Goal: Navigation & Orientation: Find specific page/section

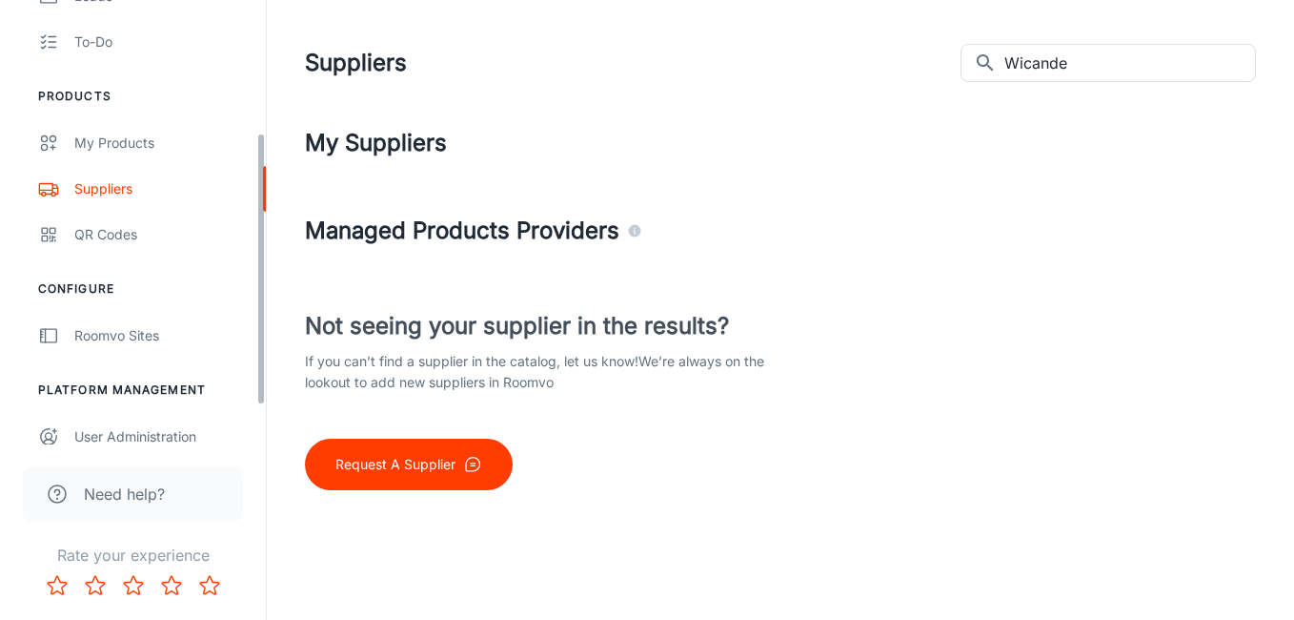
scroll to position [278, 0]
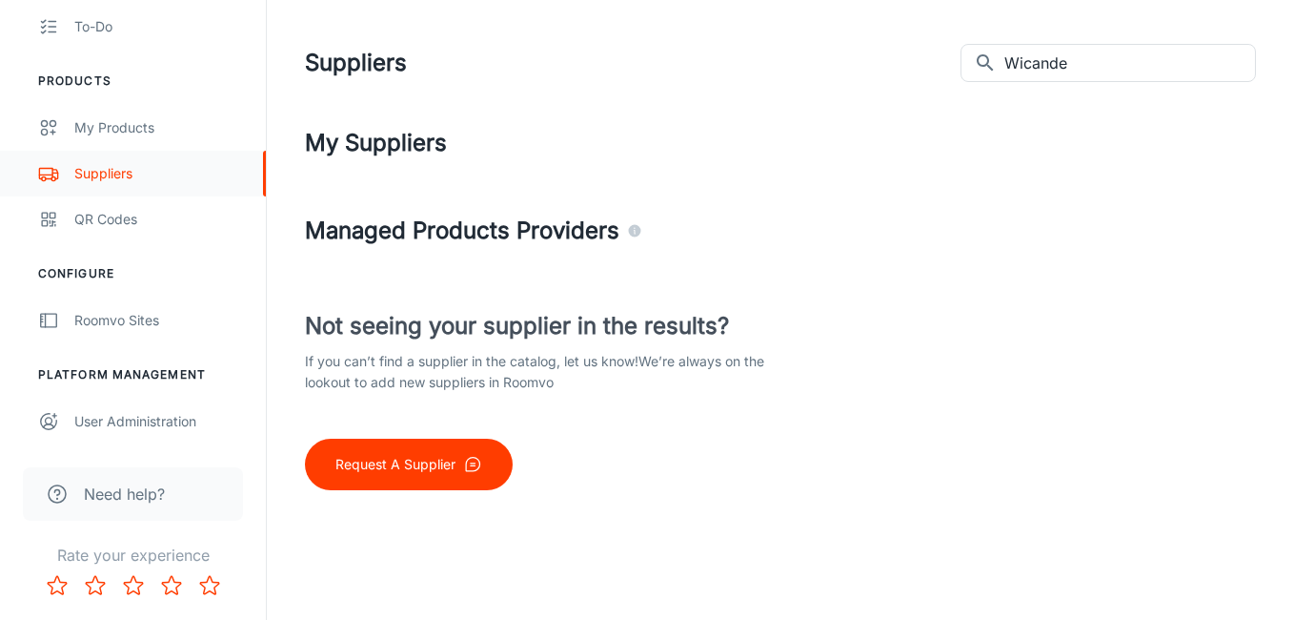
click at [98, 159] on link "Suppliers" at bounding box center [133, 174] width 266 height 46
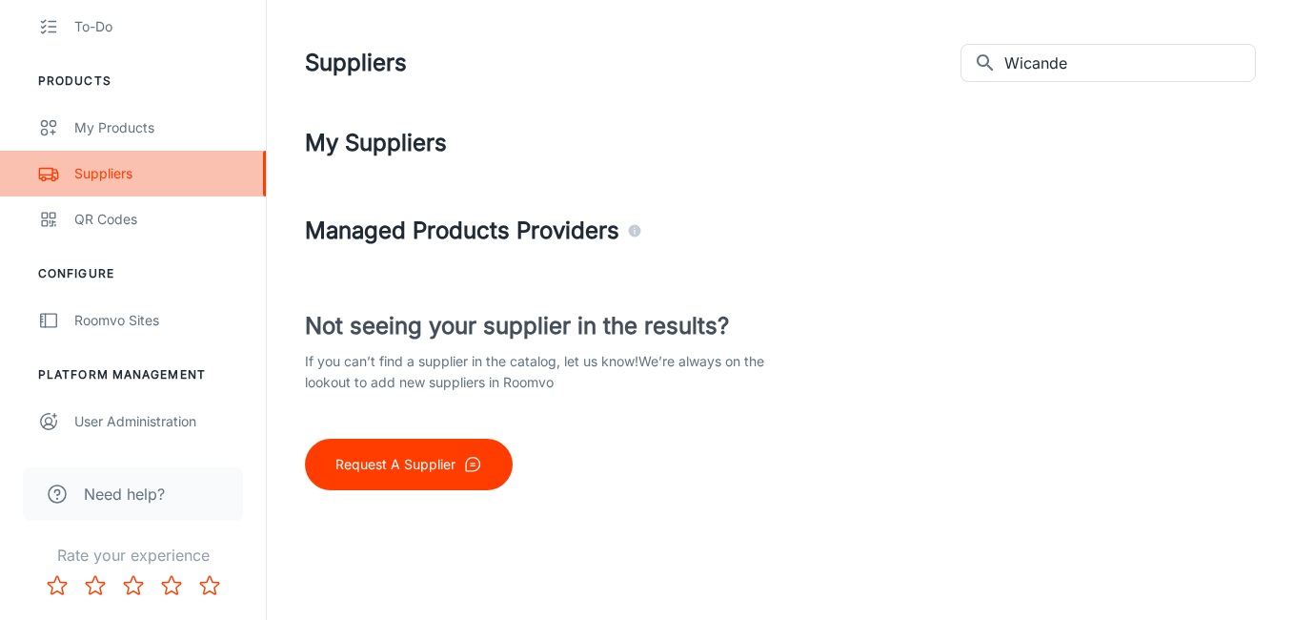
click at [156, 178] on div "Suppliers" at bounding box center [160, 173] width 173 height 21
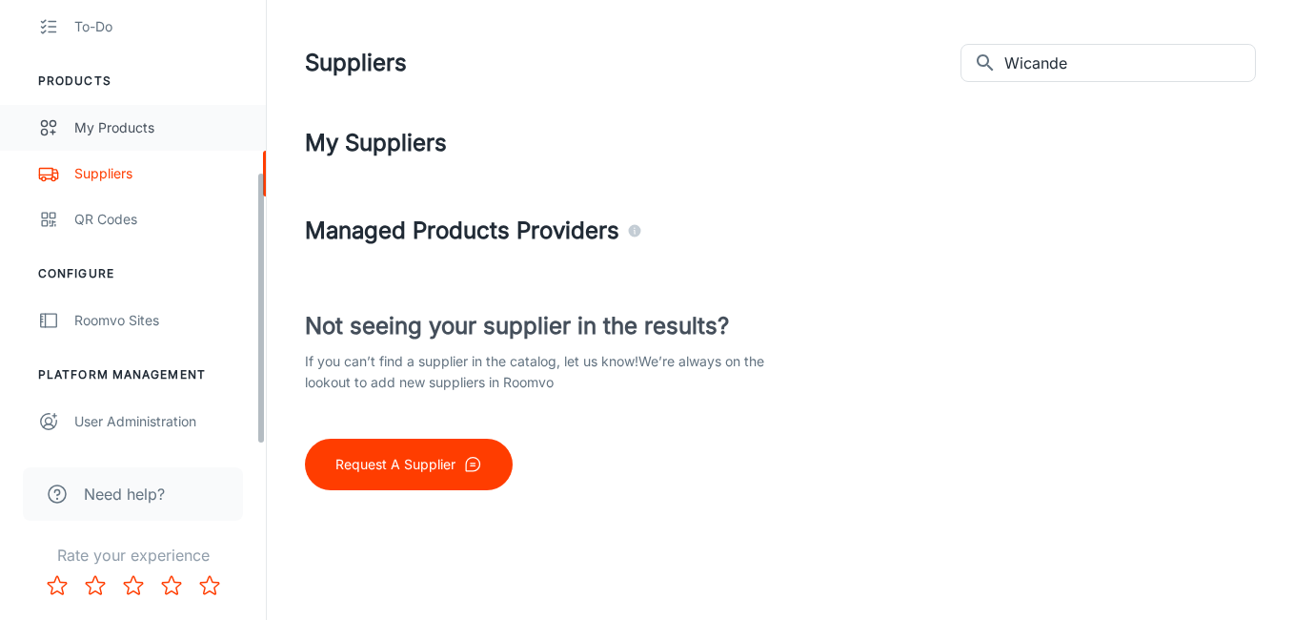
click at [150, 121] on div "My Products" at bounding box center [160, 127] width 173 height 21
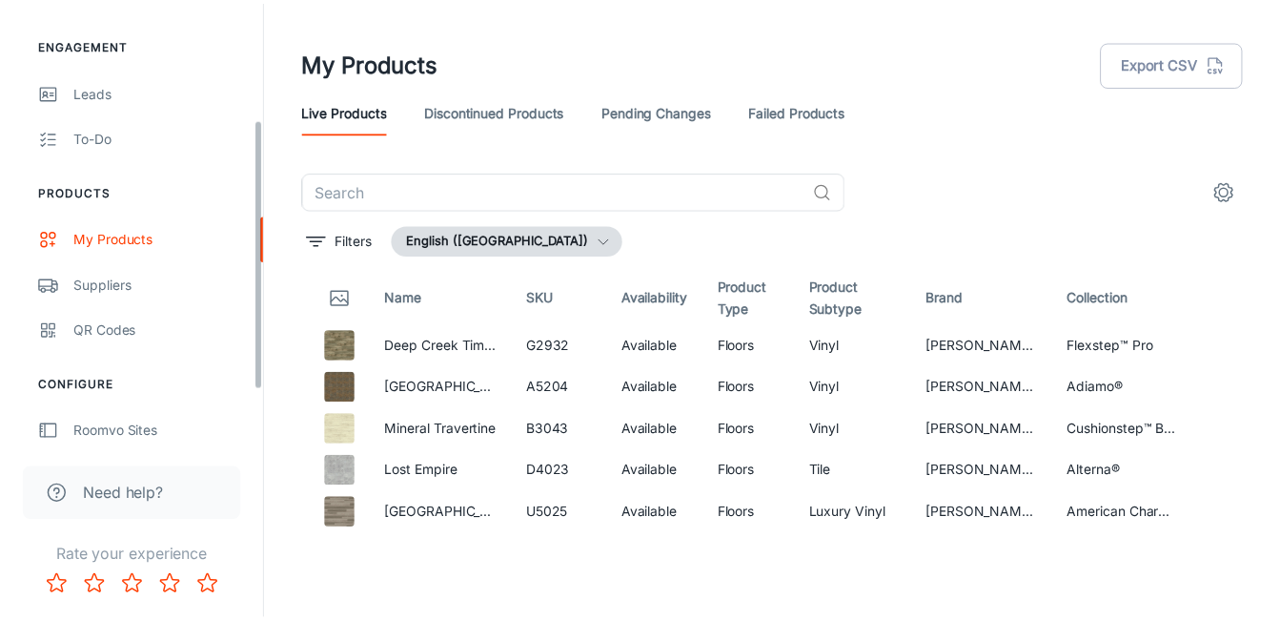
scroll to position [191, 0]
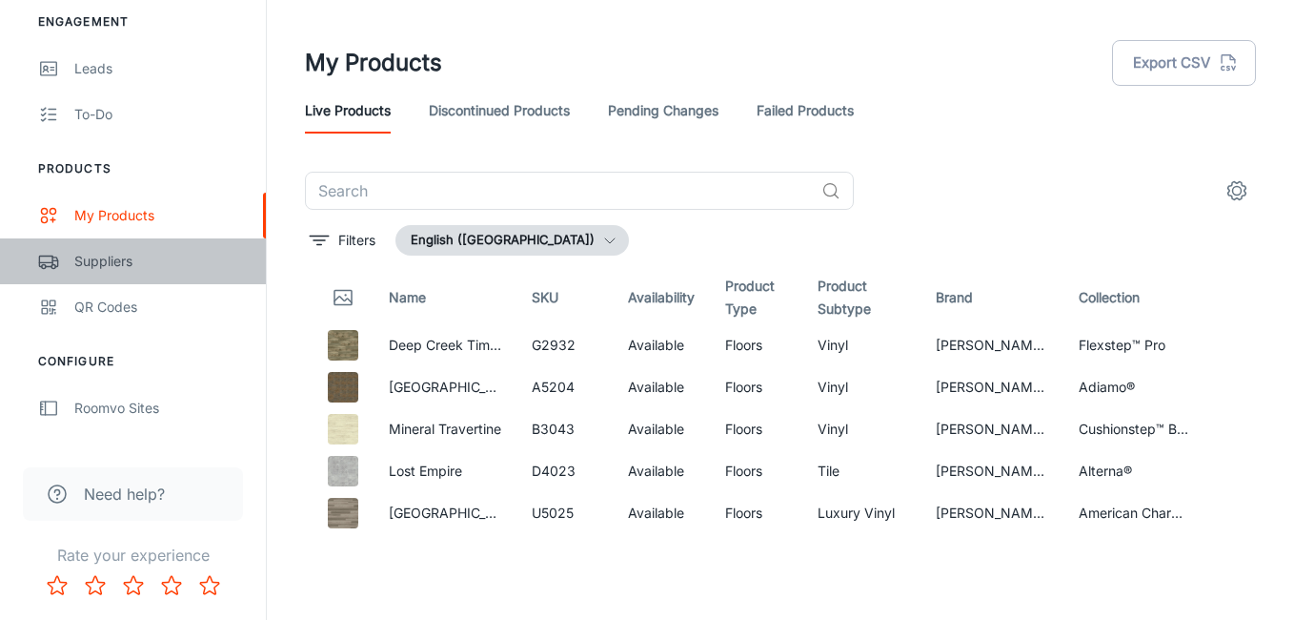
click at [91, 270] on div "Suppliers" at bounding box center [160, 261] width 173 height 21
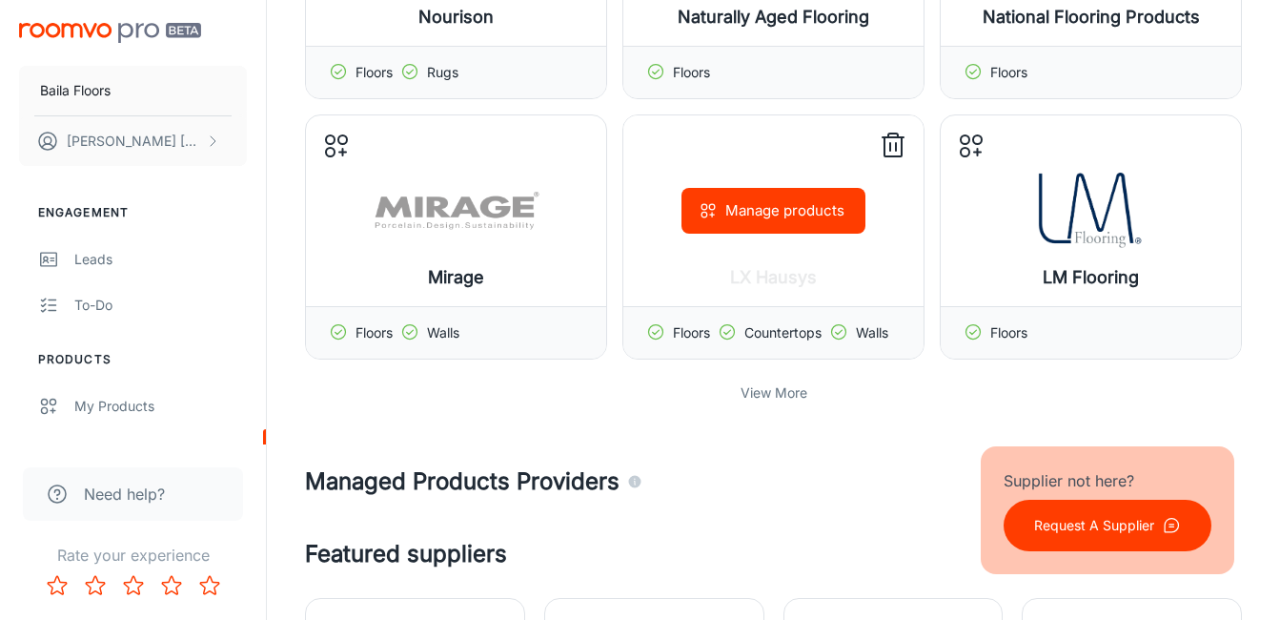
scroll to position [572, 0]
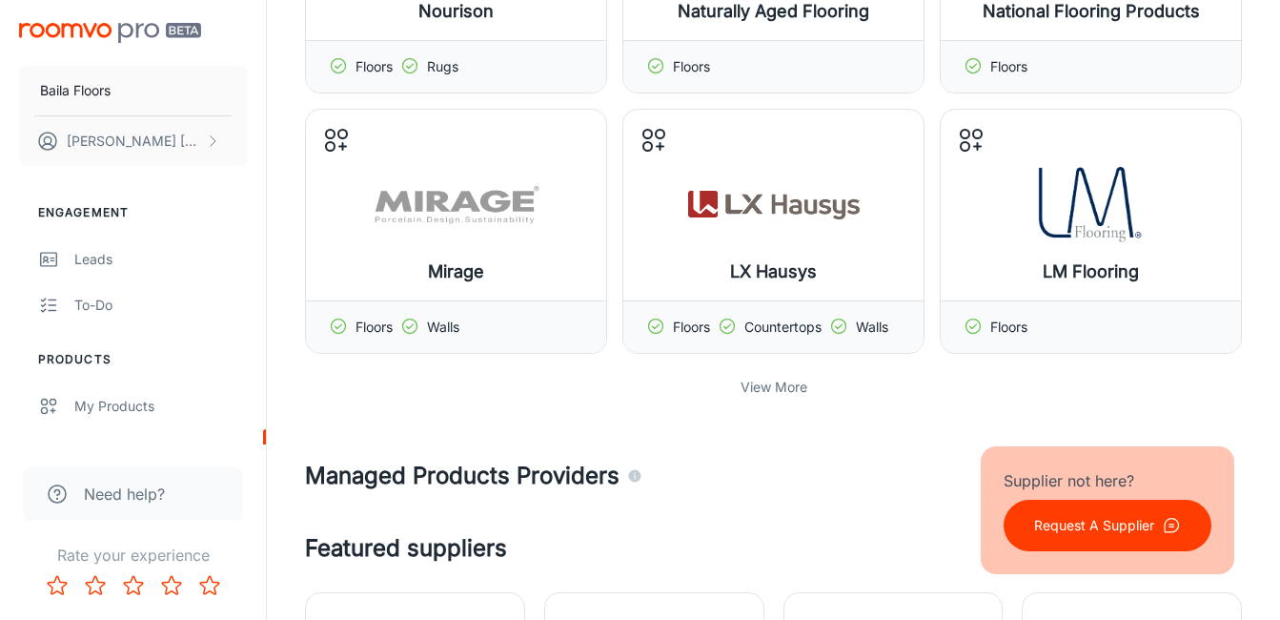
click at [738, 393] on div "View More" at bounding box center [773, 387] width 937 height 36
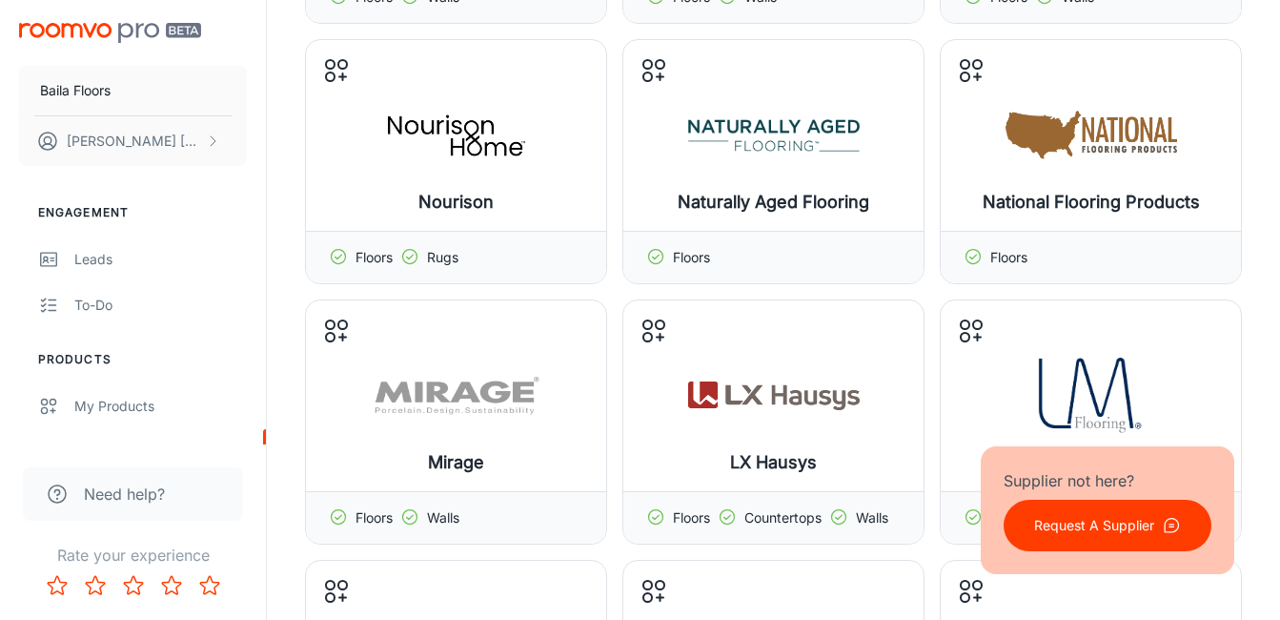
scroll to position [0, 0]
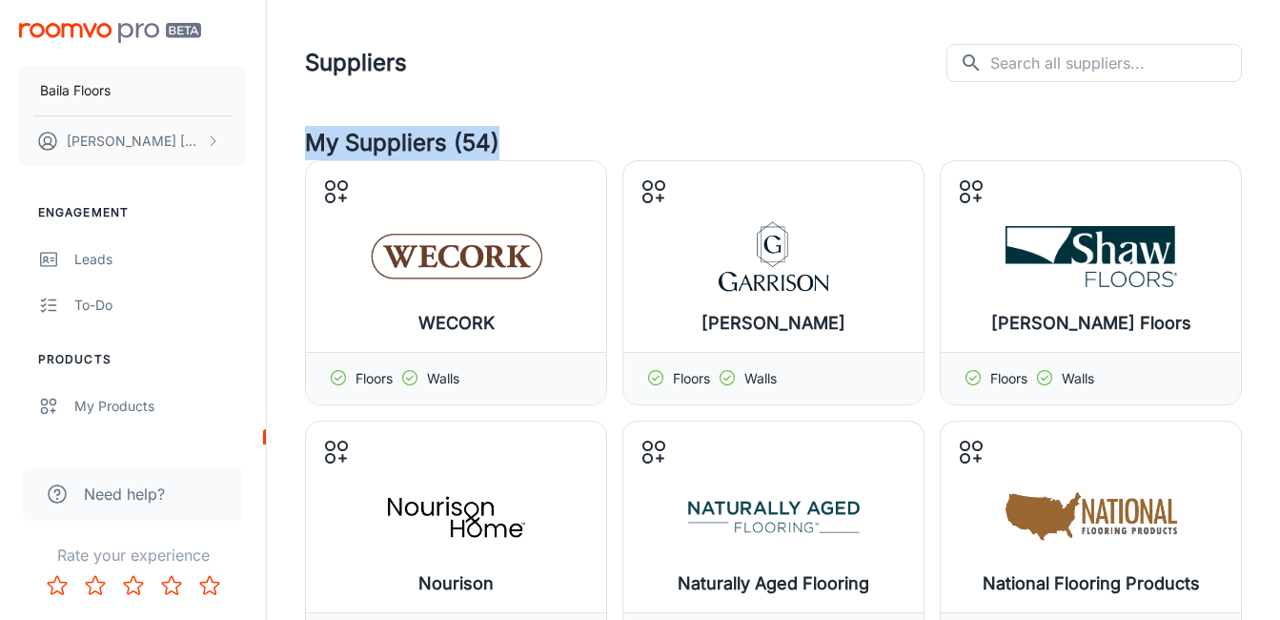
drag, startPoint x: 514, startPoint y: 140, endPoint x: 315, endPoint y: 142, distance: 199.2
click at [315, 142] on h4 "My Suppliers (54)" at bounding box center [773, 143] width 937 height 34
click at [606, 92] on header "Suppliers ​ ​" at bounding box center [773, 63] width 983 height 126
